Goal: Task Accomplishment & Management: Use online tool/utility

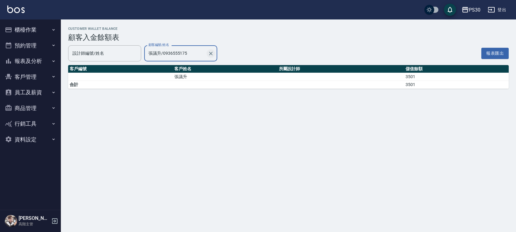
click at [213, 51] on icon "Clear" at bounding box center [211, 54] width 6 height 6
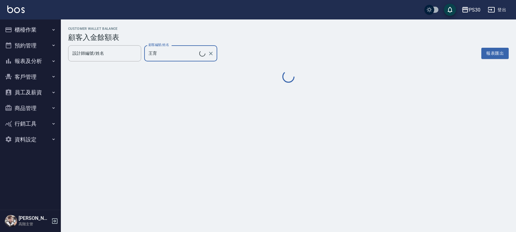
type input "[PERSON_NAME]/0939195261"
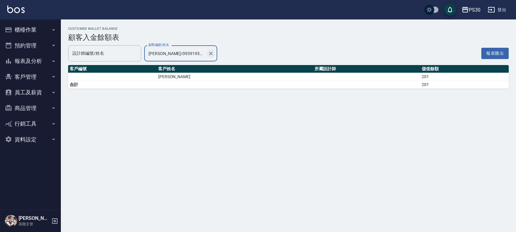
click at [213, 53] on icon "Clear" at bounding box center [211, 54] width 6 height 6
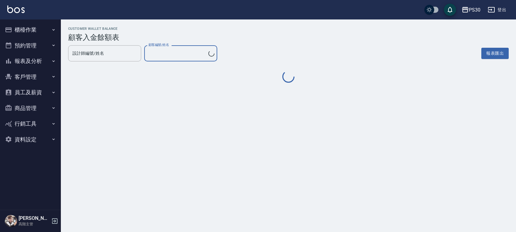
type input "不留客資/不留客資"
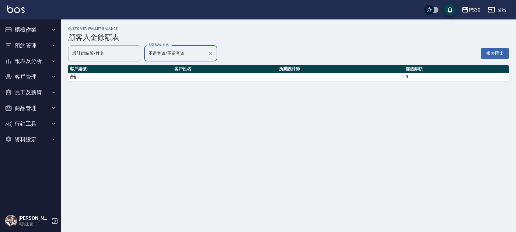
click at [44, 27] on button "櫃檯作業" at bounding box center [30, 30] width 56 height 16
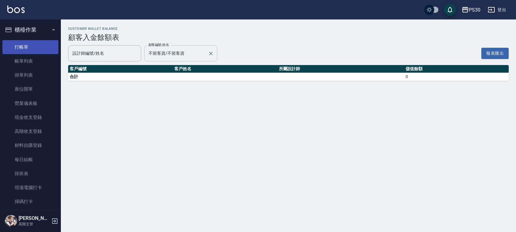
click at [42, 50] on link "打帳單" at bounding box center [30, 47] width 56 height 14
